Goal: Transaction & Acquisition: Purchase product/service

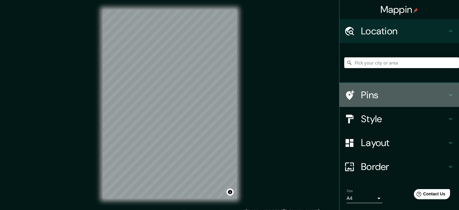
click at [451, 93] on icon at bounding box center [450, 94] width 7 height 7
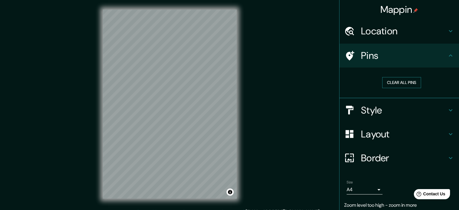
click at [420, 85] on button "Clear all pins" at bounding box center [401, 82] width 39 height 11
click at [416, 86] on button "Clear all pins" at bounding box center [401, 82] width 39 height 11
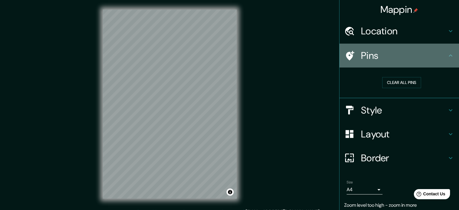
click at [415, 58] on h4 "Pins" at bounding box center [404, 56] width 86 height 12
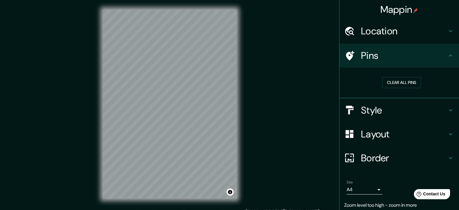
click at [402, 30] on h4 "Location" at bounding box center [404, 31] width 86 height 12
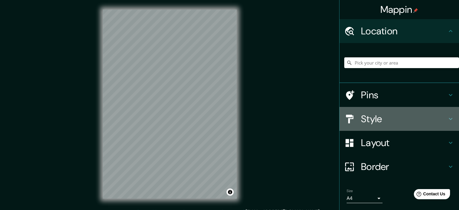
click at [403, 125] on h4 "Style" at bounding box center [404, 119] width 86 height 12
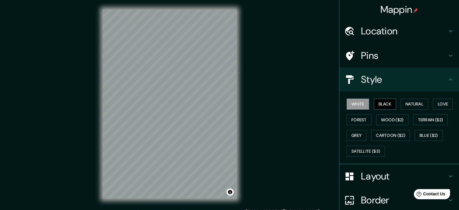
click at [384, 101] on button "Black" at bounding box center [385, 104] width 22 height 11
click at [361, 104] on button "White" at bounding box center [358, 104] width 22 height 11
click at [418, 106] on button "Natural" at bounding box center [414, 104] width 27 height 11
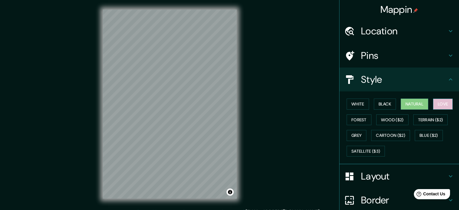
click at [446, 102] on button "Love" at bounding box center [443, 104] width 20 height 11
click at [354, 120] on button "Forest" at bounding box center [359, 119] width 25 height 11
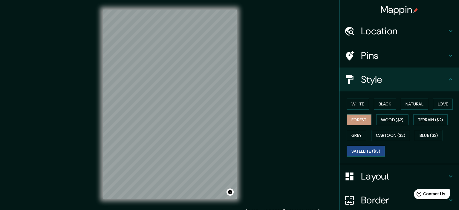
click at [370, 151] on button "Satellite ($3)" at bounding box center [366, 151] width 38 height 11
click at [359, 134] on button "Grey" at bounding box center [357, 135] width 20 height 11
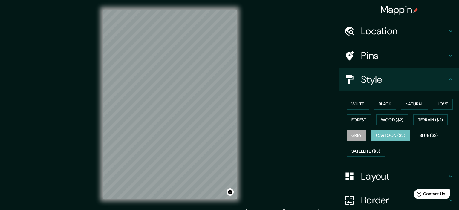
click at [392, 133] on button "Cartoon ($2)" at bounding box center [390, 135] width 39 height 11
click at [429, 131] on button "Blue ($2)" at bounding box center [429, 135] width 28 height 11
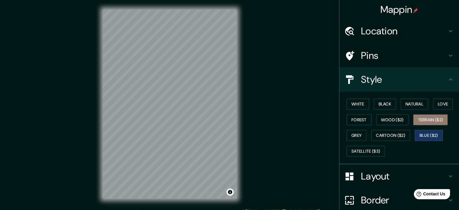
click at [436, 121] on button "Terrain ($2)" at bounding box center [430, 119] width 35 height 11
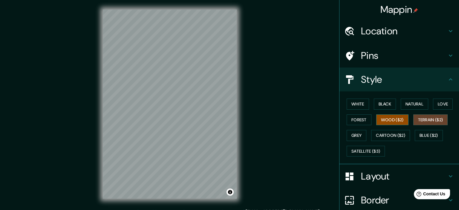
click at [405, 117] on button "Wood ($2)" at bounding box center [392, 119] width 32 height 11
click at [365, 117] on button "Forest" at bounding box center [359, 119] width 25 height 11
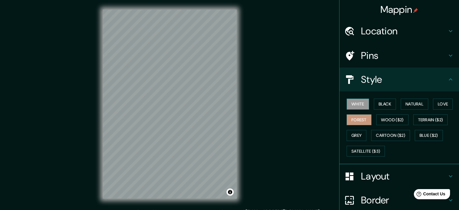
click at [362, 106] on button "White" at bounding box center [358, 104] width 22 height 11
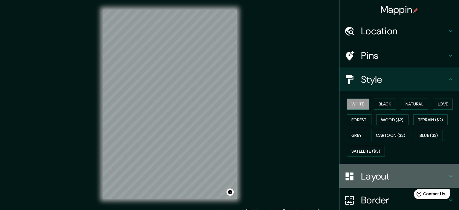
click at [373, 173] on h4 "Layout" at bounding box center [404, 176] width 86 height 12
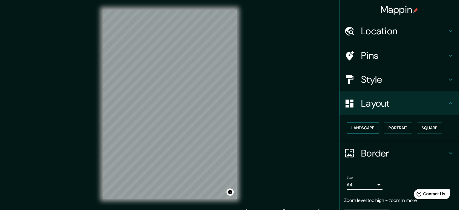
click at [364, 128] on button "Landscape" at bounding box center [363, 127] width 32 height 11
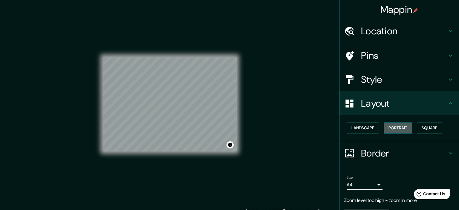
click at [397, 128] on button "Portrait" at bounding box center [398, 127] width 28 height 11
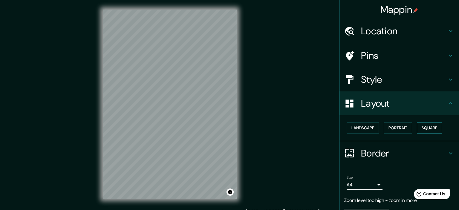
click at [424, 129] on button "Square" at bounding box center [429, 127] width 25 height 11
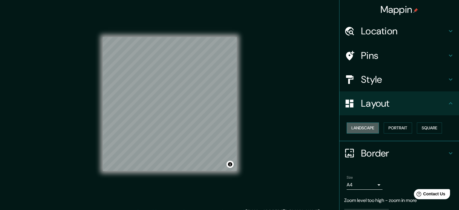
click at [363, 126] on button "Landscape" at bounding box center [363, 127] width 32 height 11
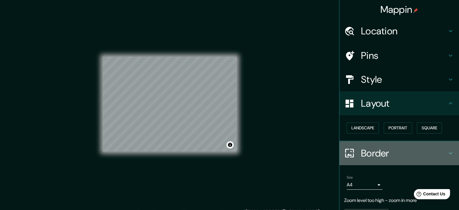
click at [378, 155] on h4 "Border" at bounding box center [404, 153] width 86 height 12
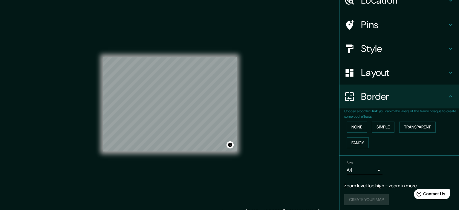
scroll to position [32, 0]
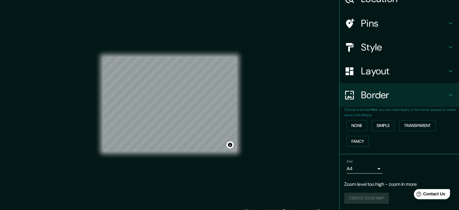
click at [360, 196] on div "Create your map" at bounding box center [399, 198] width 110 height 11
click at [367, 170] on body "Mappin Location Pins Style Layout Border Choose a border. Hint : you can make l…" at bounding box center [229, 105] width 459 height 210
click at [367, 173] on li "A4" at bounding box center [365, 176] width 36 height 11
click at [372, 168] on body "Mappin Location Pins Style Layout Border Choose a border. Hint : you can make l…" at bounding box center [229, 105] width 459 height 210
click at [372, 169] on ul "A4 A3 A1 ($2.50)" at bounding box center [365, 186] width 36 height 37
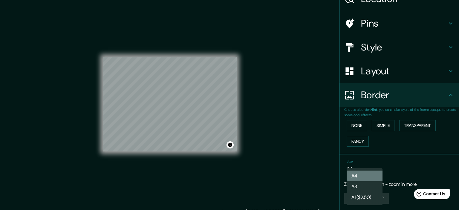
click at [373, 176] on li "A4" at bounding box center [365, 176] width 36 height 11
drag, startPoint x: 373, startPoint y: 183, endPoint x: 386, endPoint y: 183, distance: 13.4
click at [386, 183] on p "Zoom level too high - zoom in more" at bounding box center [399, 184] width 110 height 7
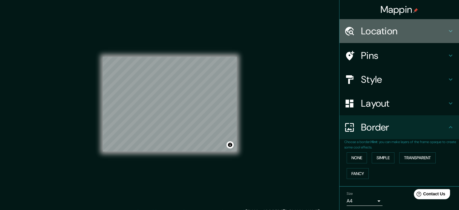
click at [374, 30] on h4 "Location" at bounding box center [404, 31] width 86 height 12
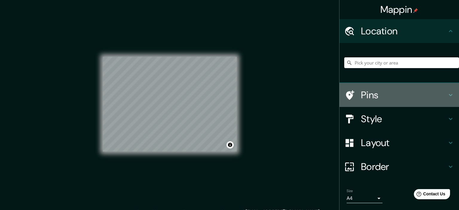
click at [375, 98] on h4 "Pins" at bounding box center [404, 95] width 86 height 12
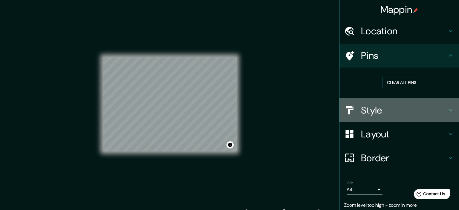
click at [373, 107] on h4 "Style" at bounding box center [404, 110] width 86 height 12
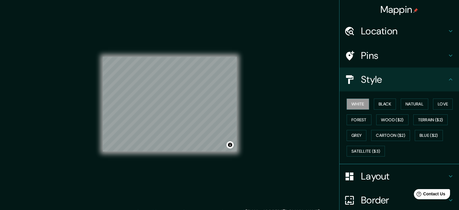
scroll to position [63, 0]
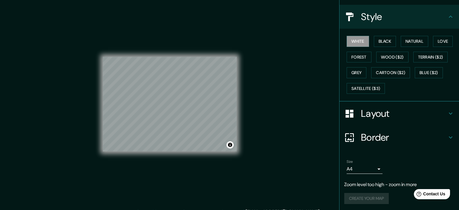
drag, startPoint x: 372, startPoint y: 191, endPoint x: 369, endPoint y: 197, distance: 6.8
click at [372, 192] on div "Size A4 single Zoom level too high - zoom in more Create your map" at bounding box center [399, 183] width 110 height 52
click at [369, 197] on div "Create your map" at bounding box center [399, 198] width 110 height 11
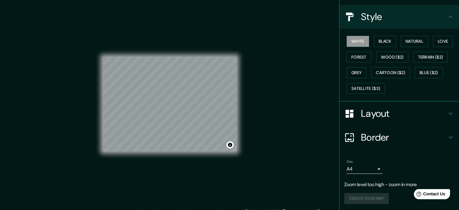
click at [369, 197] on div "Create your map" at bounding box center [399, 198] width 110 height 11
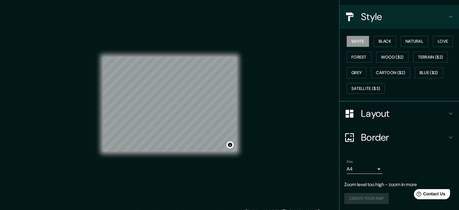
click at [379, 183] on p "Zoom level too high - zoom in more" at bounding box center [399, 184] width 110 height 7
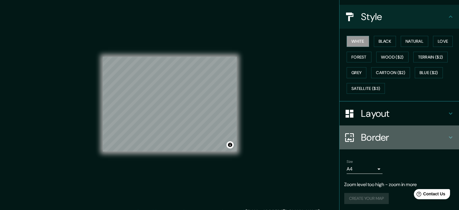
click at [374, 128] on div "Border" at bounding box center [399, 137] width 120 height 24
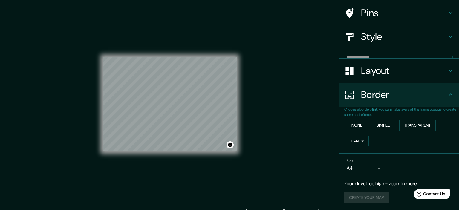
scroll to position [32, 0]
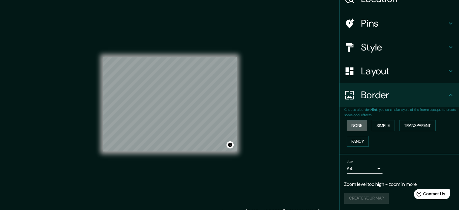
click at [357, 125] on button "None" at bounding box center [357, 125] width 20 height 11
click at [392, 123] on button "Simple" at bounding box center [383, 125] width 23 height 11
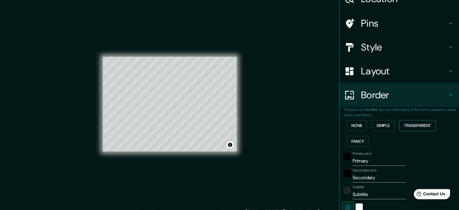
click at [420, 122] on button "Transparent" at bounding box center [417, 125] width 36 height 11
click at [367, 124] on div "None Simple Transparent Fancy" at bounding box center [401, 133] width 115 height 31
click at [364, 124] on button "None" at bounding box center [357, 125] width 20 height 11
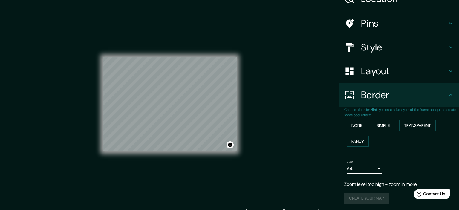
scroll to position [7, 0]
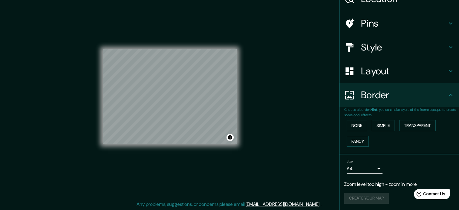
click at [364, 199] on div "Create your map" at bounding box center [399, 198] width 110 height 11
click at [364, 200] on div "Create your map" at bounding box center [399, 198] width 110 height 11
click at [363, 125] on button "None" at bounding box center [357, 125] width 20 height 11
click at [390, 118] on div "None Simple Transparent Fancy" at bounding box center [401, 133] width 115 height 31
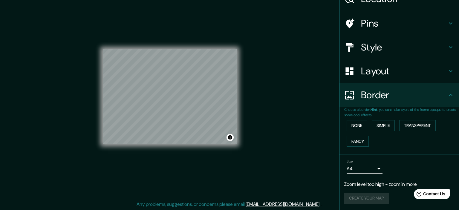
click at [390, 120] on div "None Simple Transparent Fancy" at bounding box center [401, 133] width 115 height 31
click at [390, 121] on button "Simple" at bounding box center [383, 125] width 23 height 11
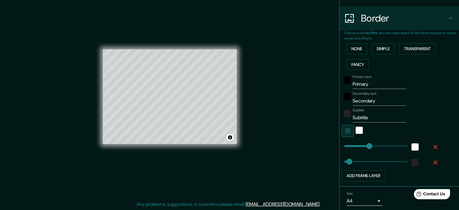
scroll to position [141, 0]
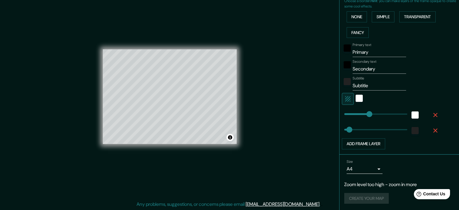
click at [354, 201] on div "Create your map" at bounding box center [399, 198] width 110 height 11
type input "179"
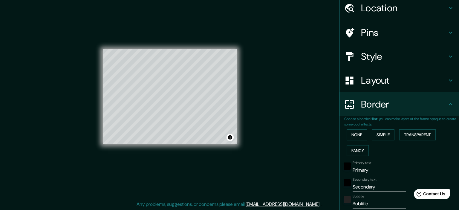
scroll to position [15, 0]
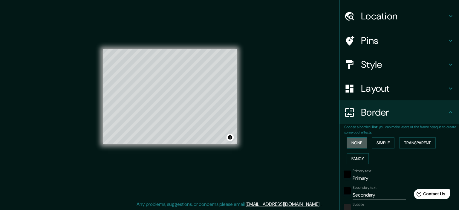
click at [359, 146] on button "None" at bounding box center [357, 142] width 20 height 11
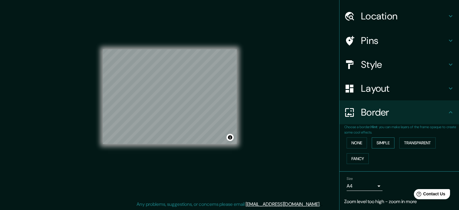
click at [382, 140] on button "Simple" at bounding box center [383, 142] width 23 height 11
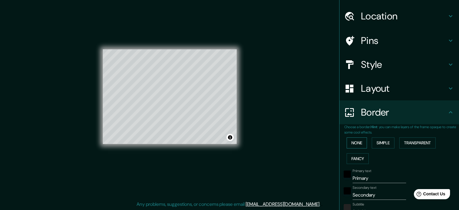
click at [358, 142] on button "None" at bounding box center [357, 142] width 20 height 11
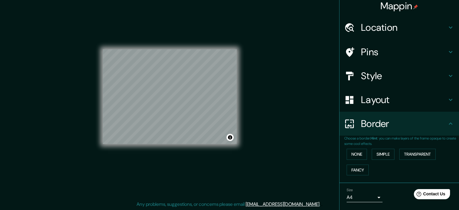
scroll to position [0, 0]
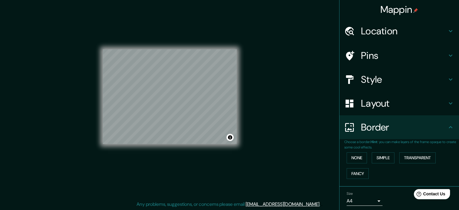
click at [394, 107] on h4 "Layout" at bounding box center [404, 103] width 86 height 12
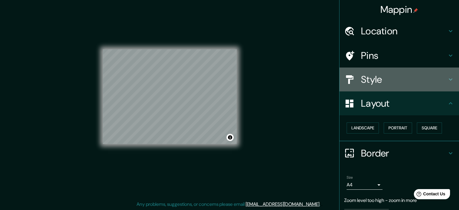
click at [392, 83] on h4 "Style" at bounding box center [404, 79] width 86 height 12
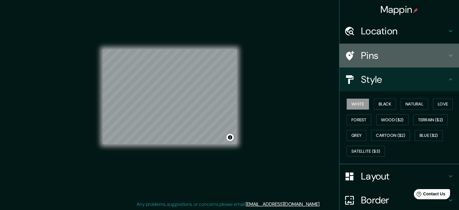
click at [390, 60] on h4 "Pins" at bounding box center [404, 56] width 86 height 12
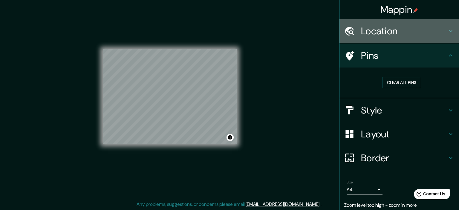
click at [383, 23] on div "Location" at bounding box center [399, 31] width 120 height 24
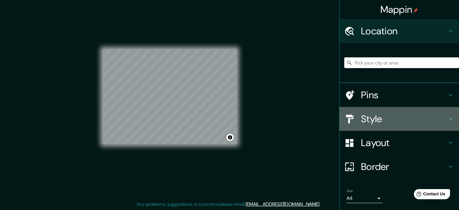
click at [403, 122] on h4 "Style" at bounding box center [404, 119] width 86 height 12
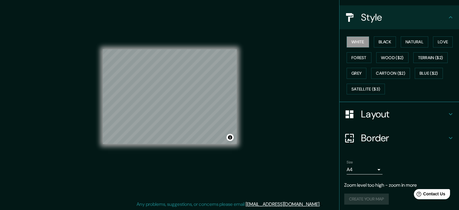
scroll to position [63, 0]
click at [360, 195] on div "Create your map" at bounding box center [399, 198] width 110 height 11
